Goal: Information Seeking & Learning: Learn about a topic

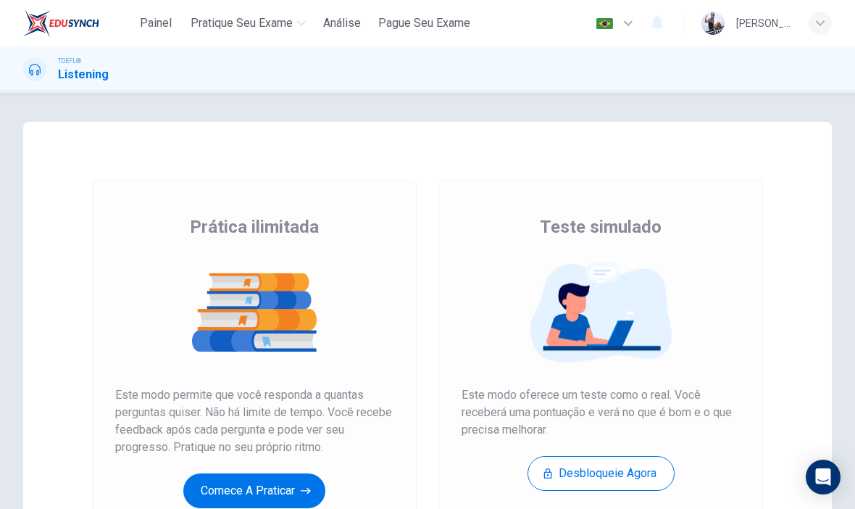
click at [826, 72] on div "TOEFL® Listening" at bounding box center [427, 70] width 855 height 28
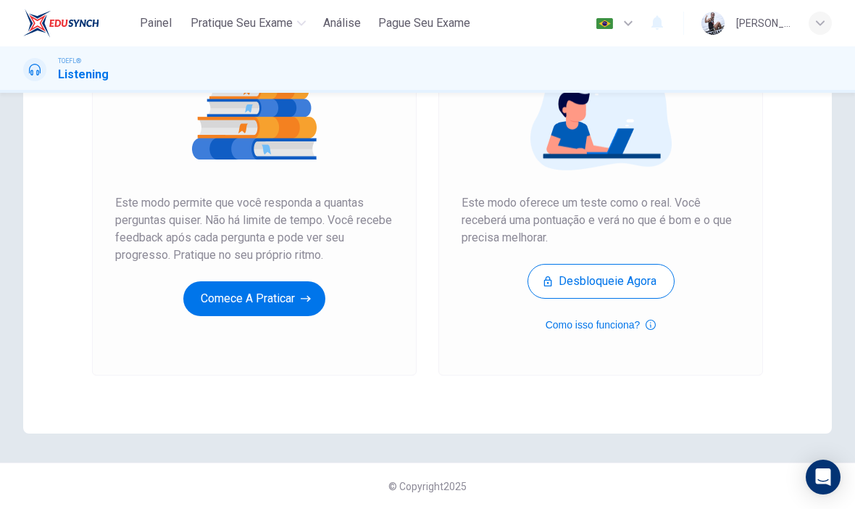
scroll to position [192, 0]
click at [308, 293] on icon "button" at bounding box center [306, 298] width 10 height 14
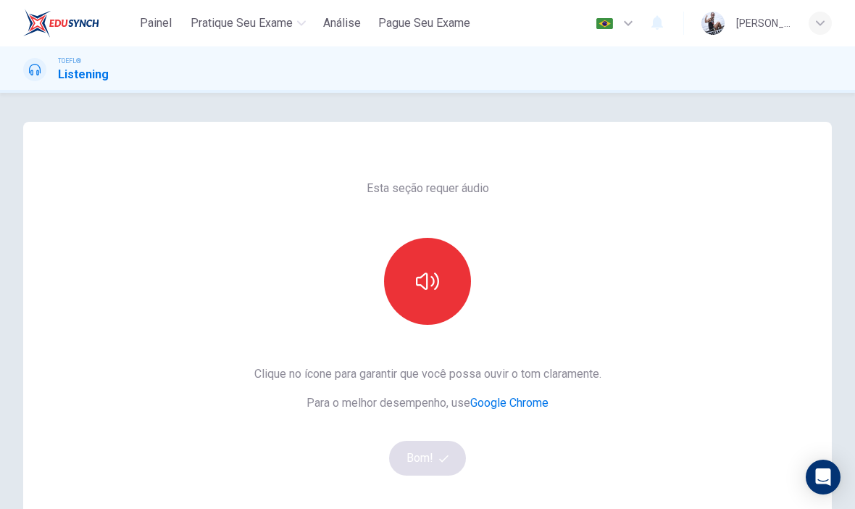
click at [151, 32] on button "Painel" at bounding box center [156, 23] width 46 height 26
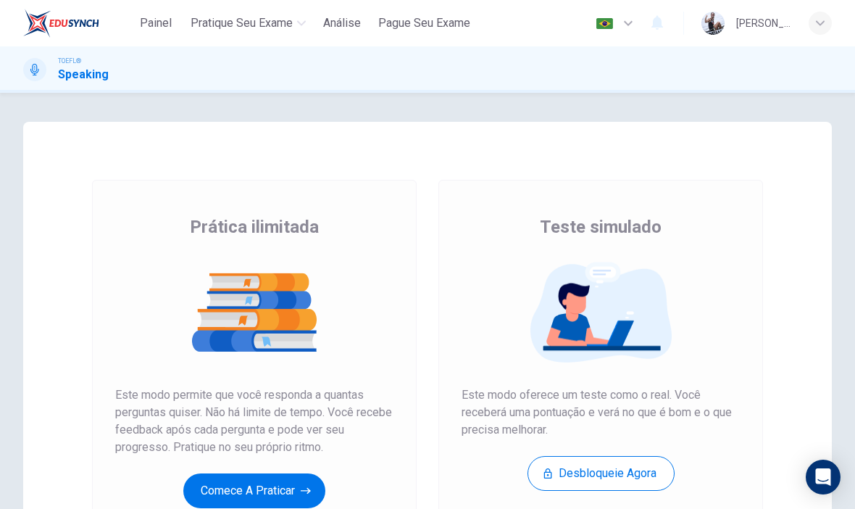
click at [277, 498] on button "Comece a praticar" at bounding box center [254, 490] width 142 height 35
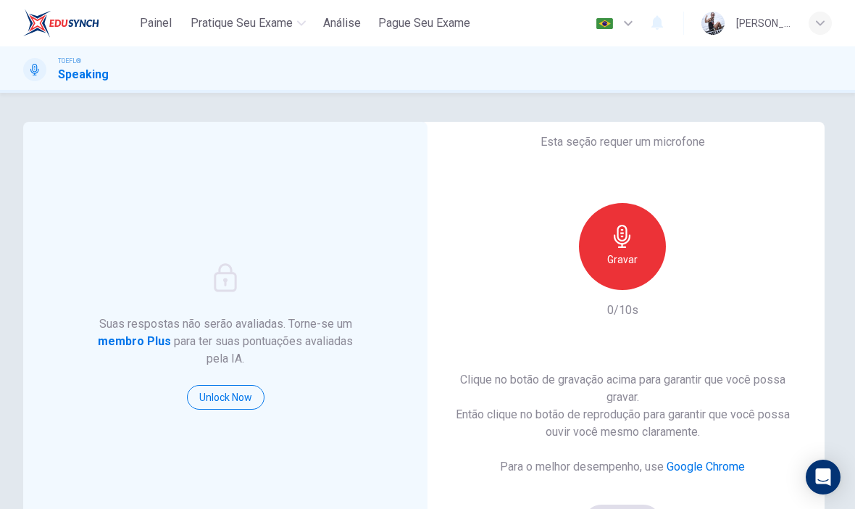
click at [638, 255] on div "Gravar" at bounding box center [622, 246] width 87 height 87
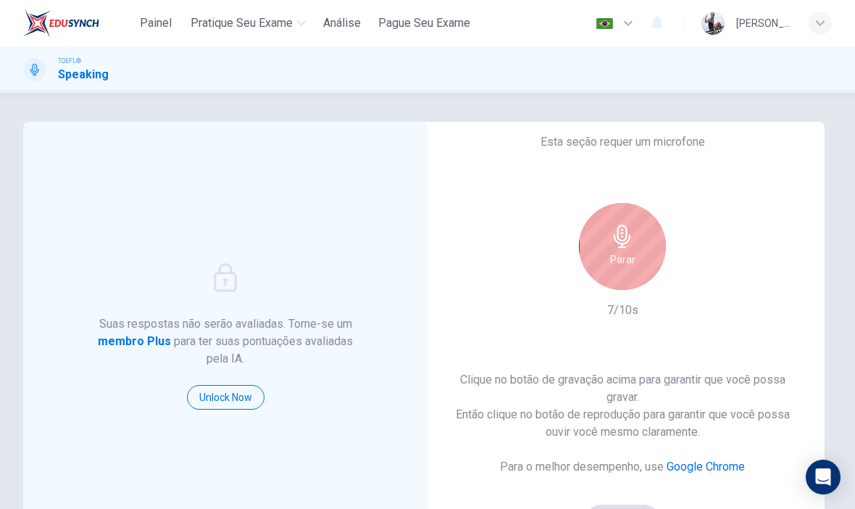
click at [619, 245] on icon "button" at bounding box center [622, 236] width 23 height 23
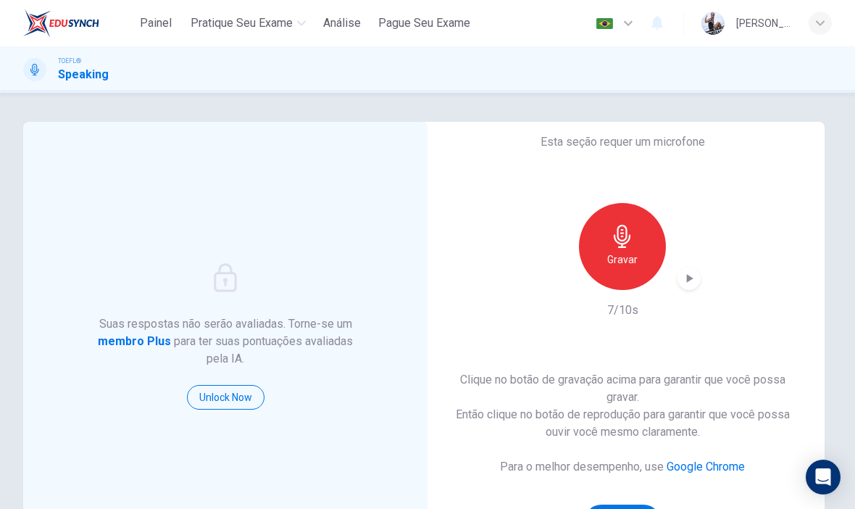
click at [694, 283] on icon "button" at bounding box center [689, 278] width 14 height 14
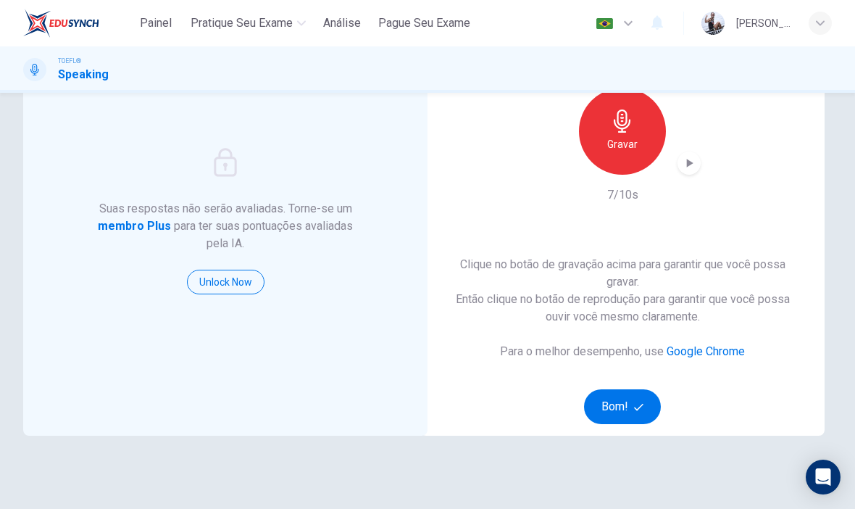
scroll to position [114, 0]
click at [611, 134] on div "Gravar" at bounding box center [622, 132] width 87 height 87
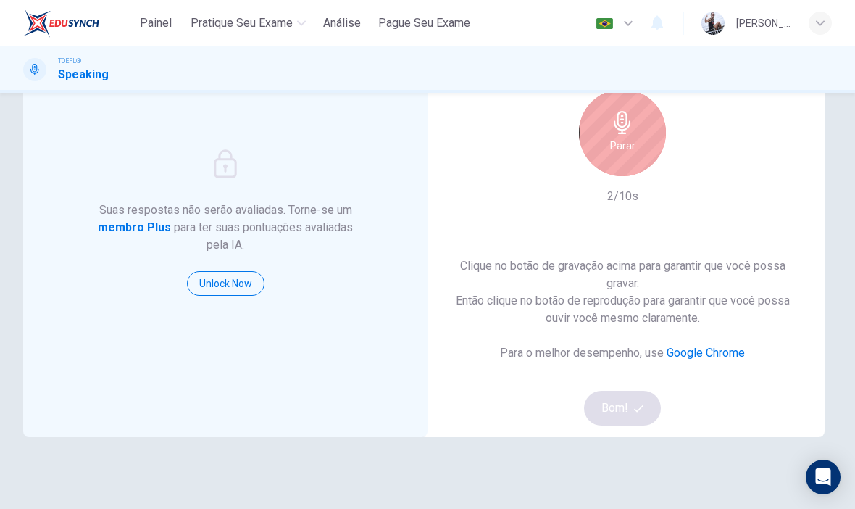
click at [614, 125] on icon "button" at bounding box center [622, 122] width 23 height 23
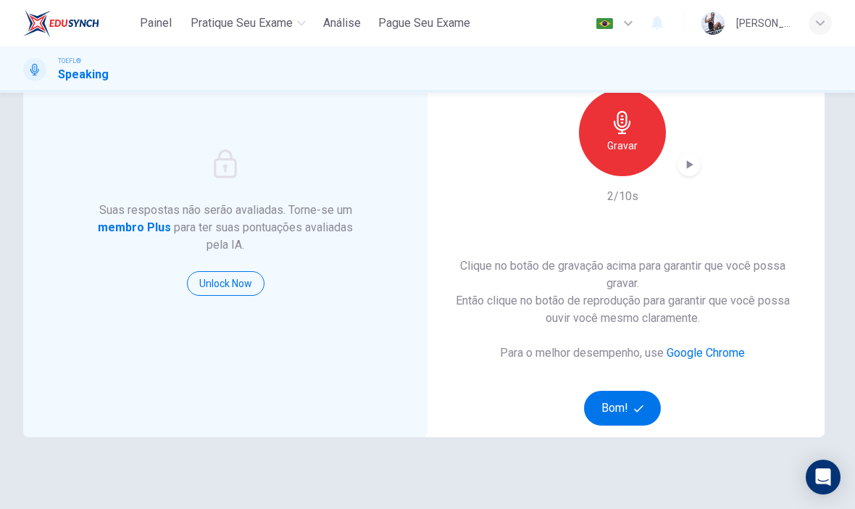
click at [689, 166] on icon "button" at bounding box center [690, 164] width 7 height 9
click at [684, 170] on icon "button" at bounding box center [689, 164] width 14 height 14
click at [681, 166] on div "button" at bounding box center [688, 164] width 23 height 23
click at [632, 406] on button "Bom!" at bounding box center [623, 407] width 78 height 35
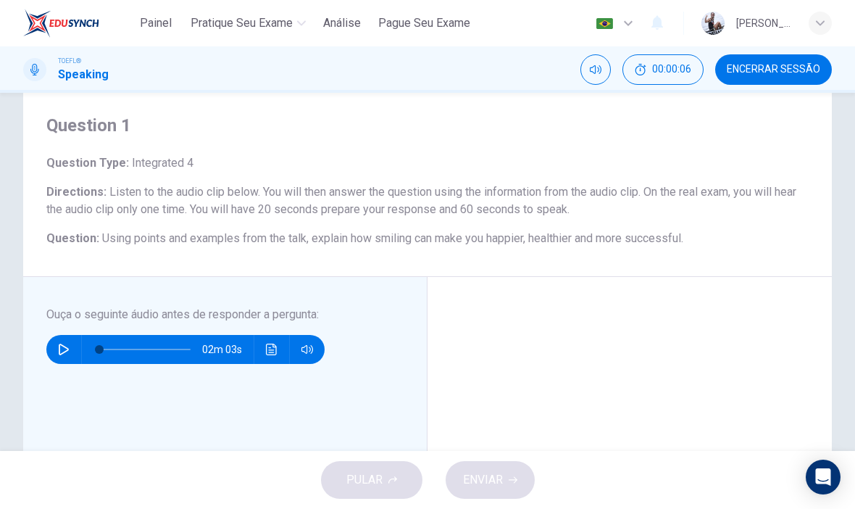
scroll to position [36, 0]
click at [67, 347] on icon "button" at bounding box center [64, 350] width 12 height 12
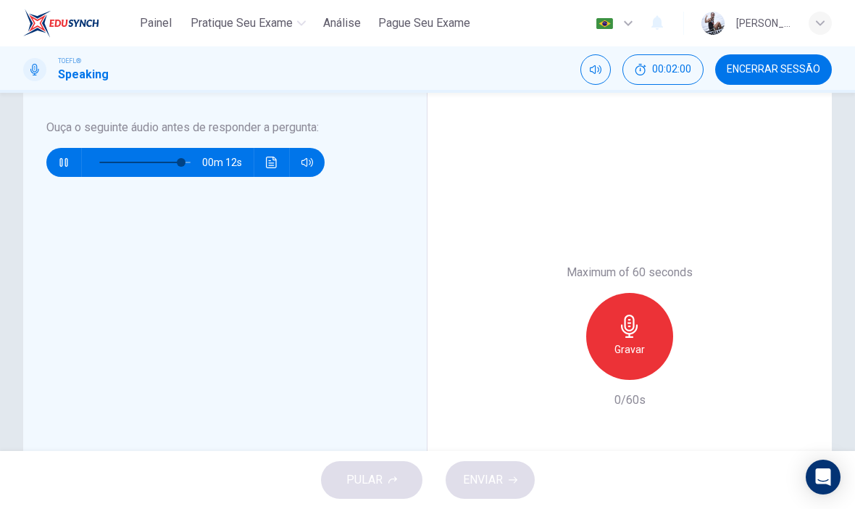
scroll to position [223, 0]
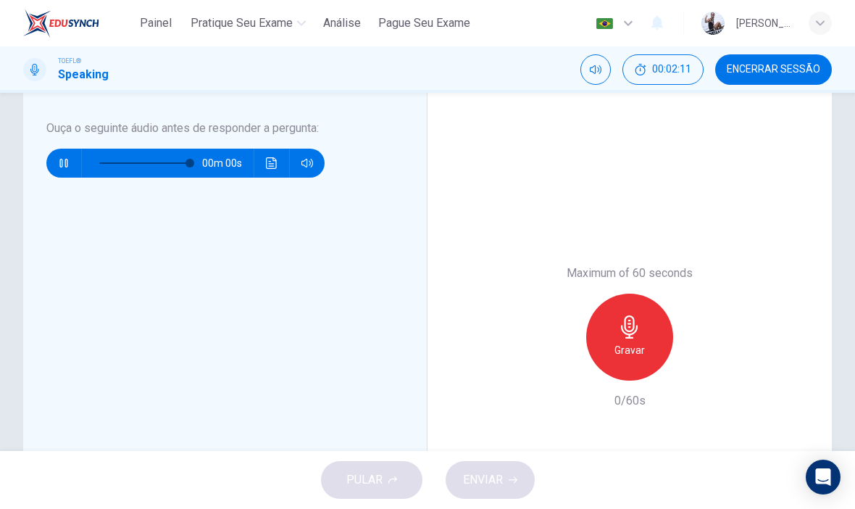
type input "0"
click at [634, 335] on icon "button" at bounding box center [629, 326] width 23 height 23
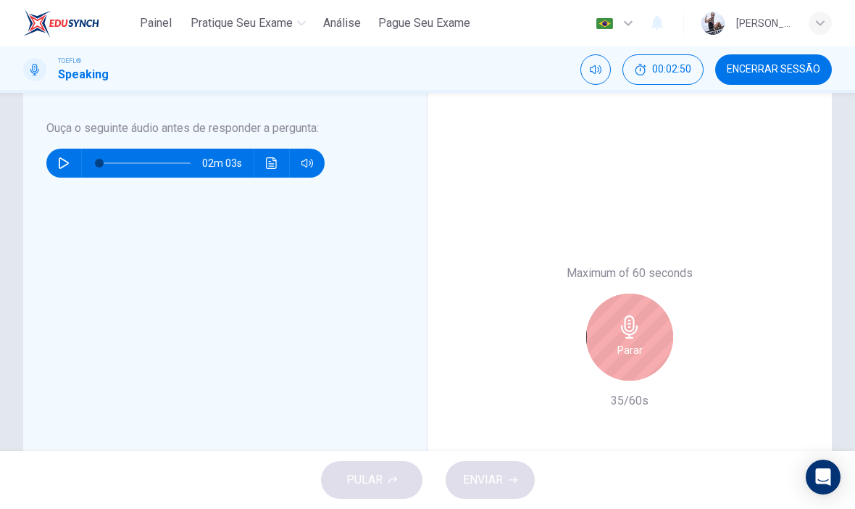
click at [646, 304] on div "Parar" at bounding box center [629, 336] width 87 height 87
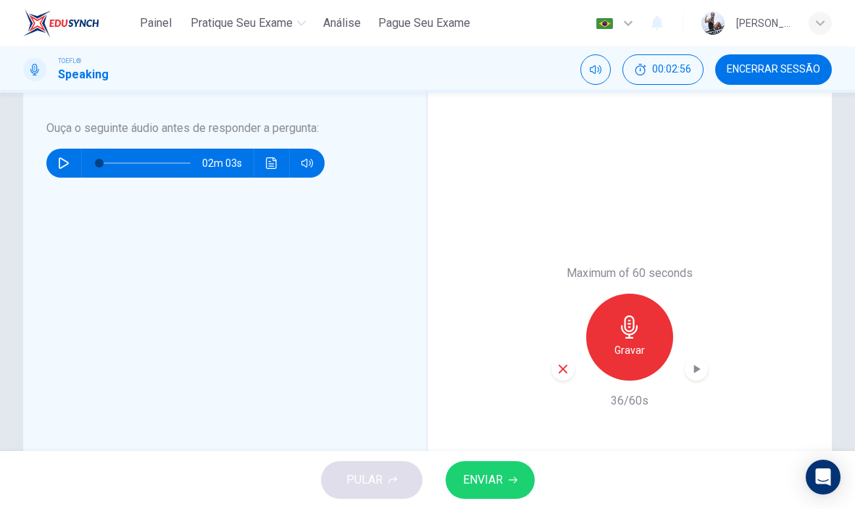
click at [634, 335] on icon "button" at bounding box center [629, 326] width 23 height 23
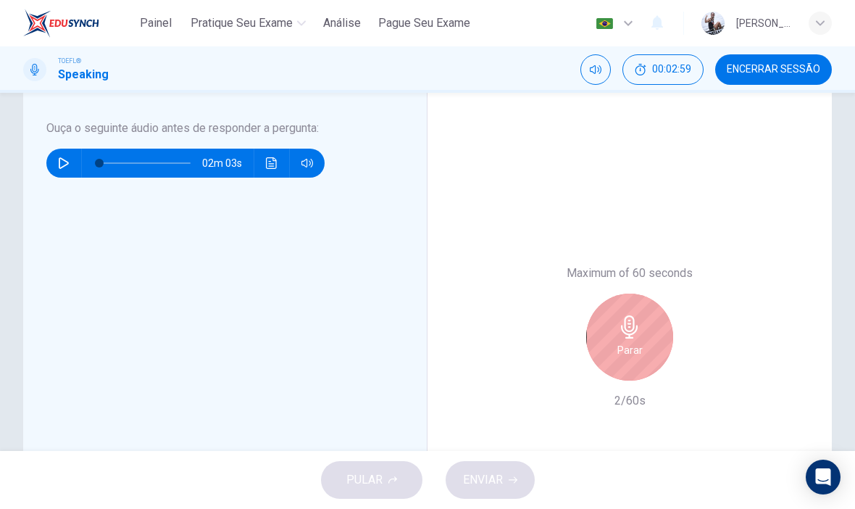
click at [635, 345] on h6 "Parar" at bounding box center [629, 349] width 25 height 17
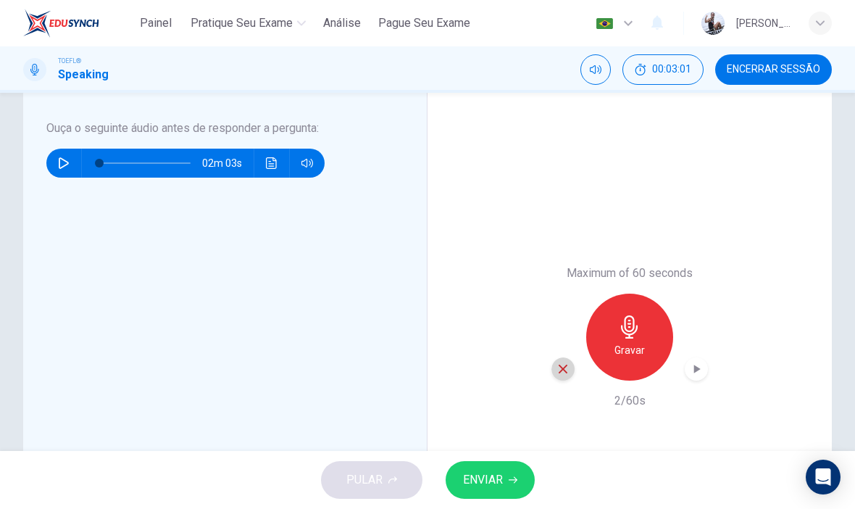
click at [563, 367] on icon "button" at bounding box center [562, 368] width 13 height 13
click at [638, 333] on icon "button" at bounding box center [629, 326] width 23 height 23
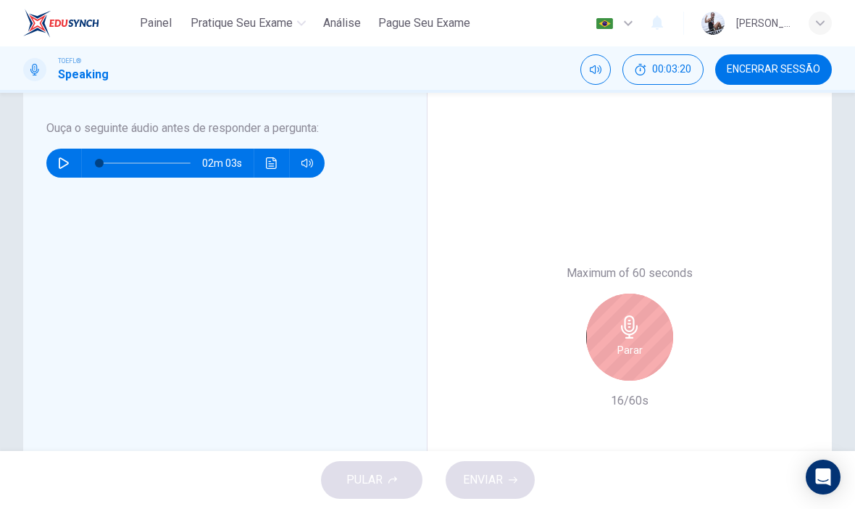
click at [633, 327] on icon "button" at bounding box center [629, 326] width 17 height 23
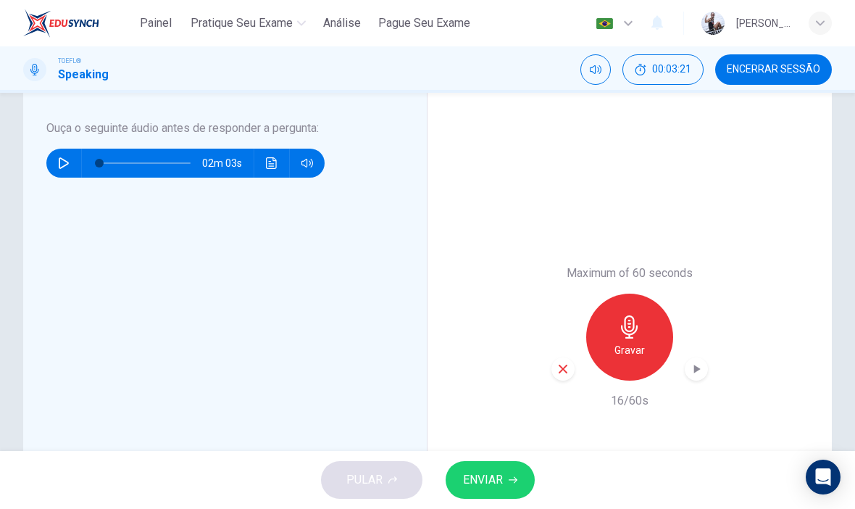
click at [560, 361] on div "button" at bounding box center [562, 368] width 23 height 23
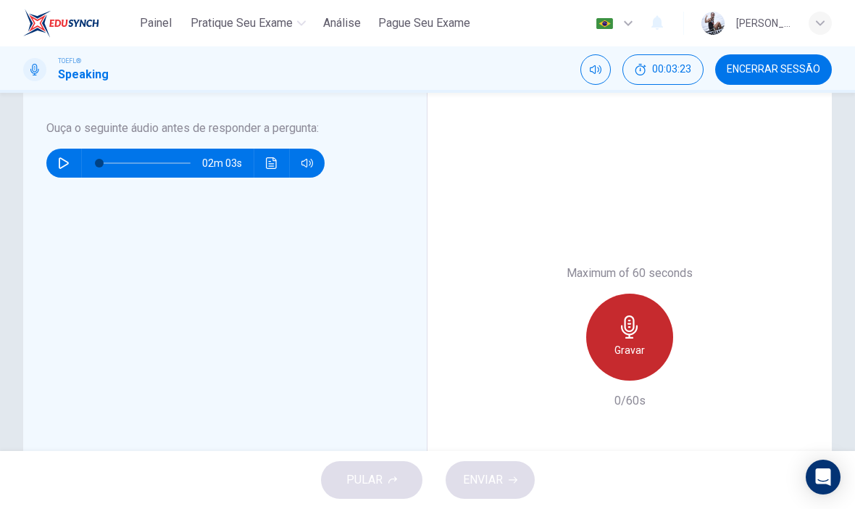
click at [622, 333] on icon "button" at bounding box center [629, 326] width 23 height 23
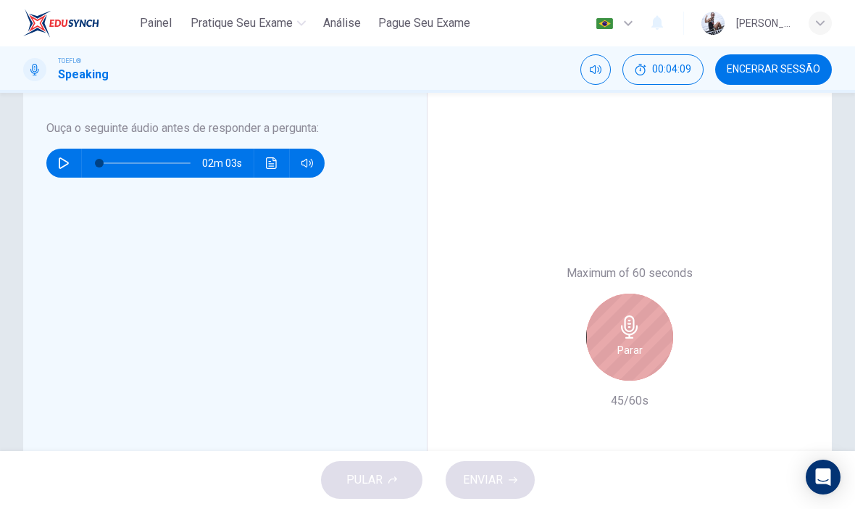
click at [619, 338] on icon "button" at bounding box center [629, 326] width 23 height 23
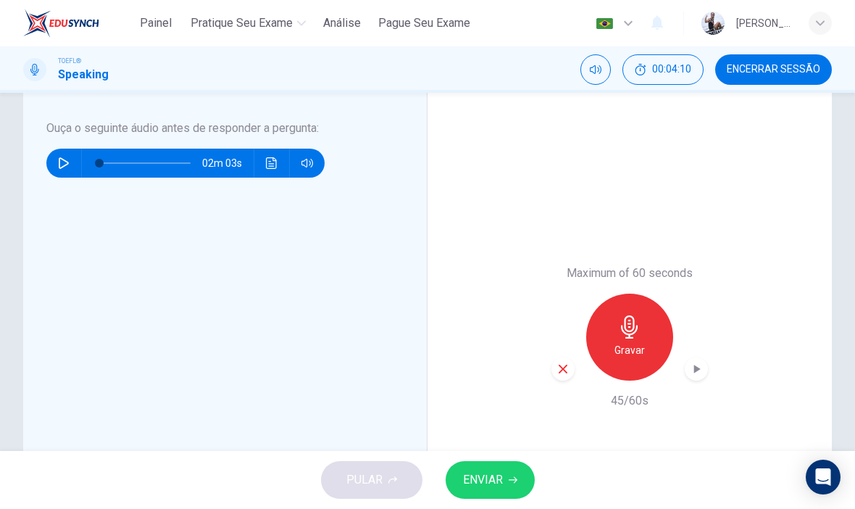
click at [486, 496] on button "ENVIAR" at bounding box center [490, 480] width 89 height 38
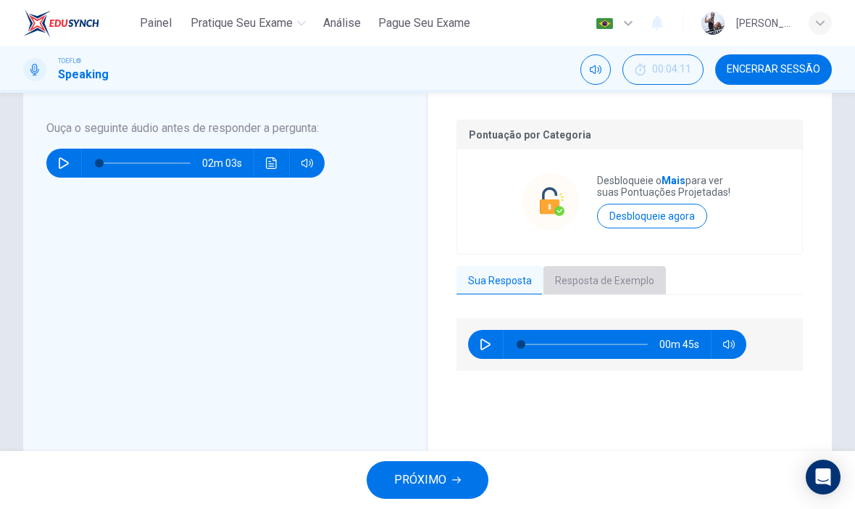
click at [643, 280] on button "Resposta de Exemplo" at bounding box center [604, 281] width 122 height 30
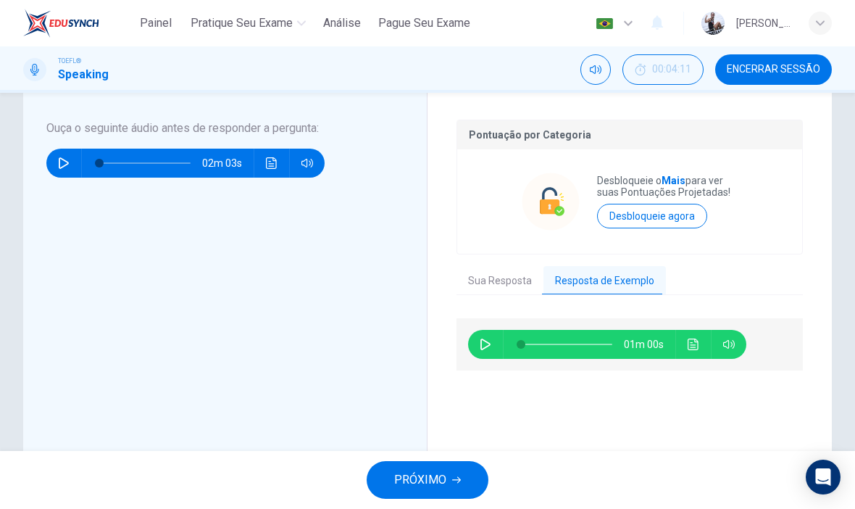
click at [485, 349] on icon "button" at bounding box center [486, 344] width 12 height 12
click at [690, 347] on icon "Clique para ver a transcrição do áudio" at bounding box center [693, 344] width 11 height 12
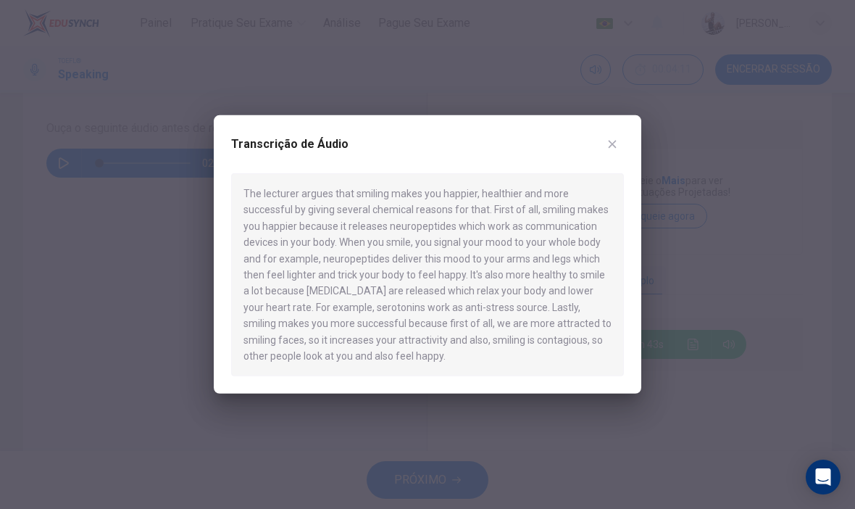
click at [619, 143] on button "button" at bounding box center [612, 144] width 23 height 23
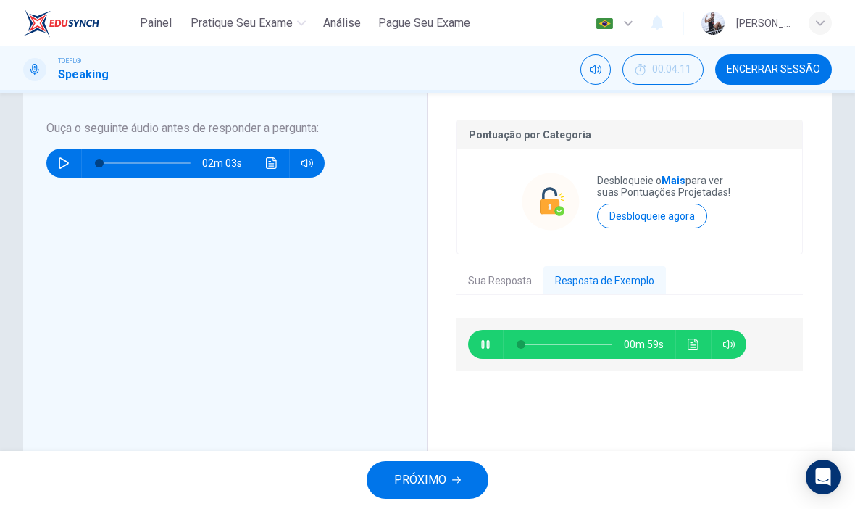
click at [685, 345] on button "Clique para ver a transcrição do áudio" at bounding box center [693, 344] width 23 height 29
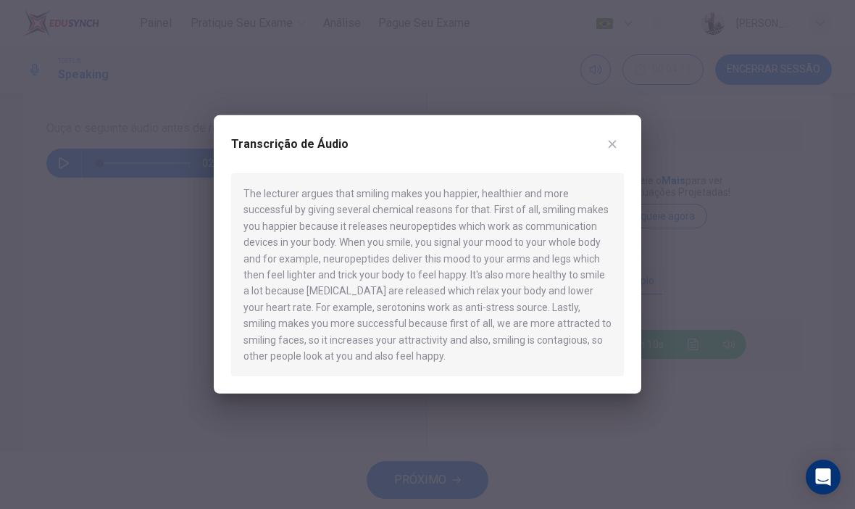
type input "84"
